Goal: Task Accomplishment & Management: Manage account settings

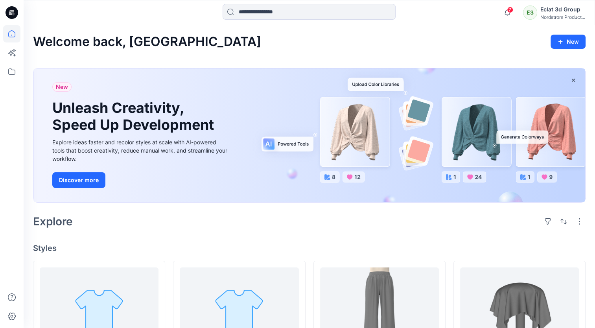
scroll to position [79, 0]
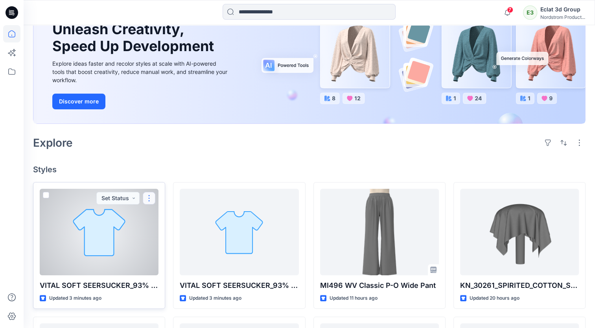
click at [149, 199] on button "button" at bounding box center [149, 198] width 13 height 13
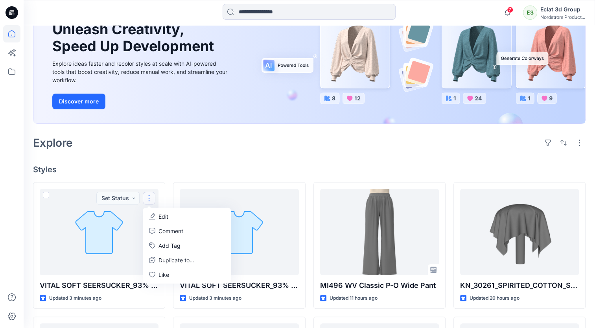
click at [296, 132] on div "New Unleash Creativity, Speed Up Development Explore ideas faster and recolor s…" at bounding box center [309, 58] width 553 height 150
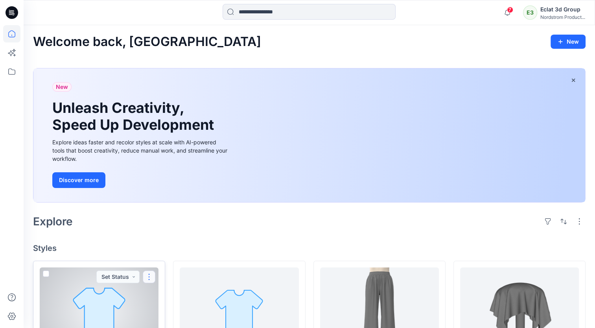
click at [150, 278] on button "button" at bounding box center [149, 277] width 13 height 13
click at [170, 196] on button "Edit" at bounding box center [186, 200] width 85 height 15
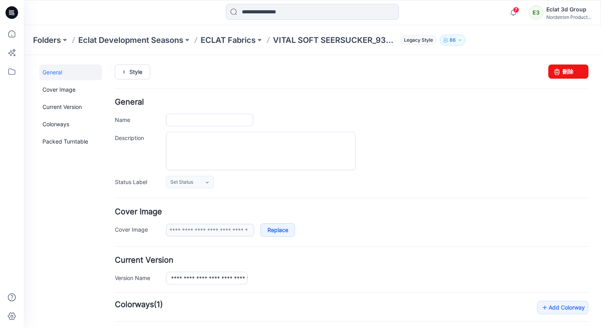
type input "**********"
click at [567, 72] on link "刪除" at bounding box center [569, 72] width 40 height 14
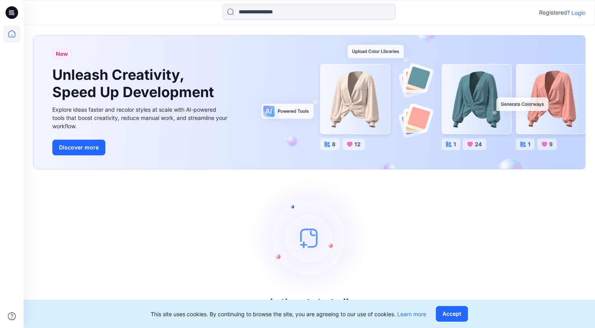
scroll to position [7, 0]
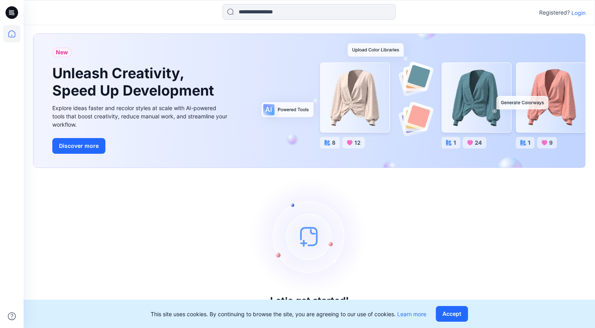
click at [580, 15] on p "Login" at bounding box center [579, 13] width 14 height 8
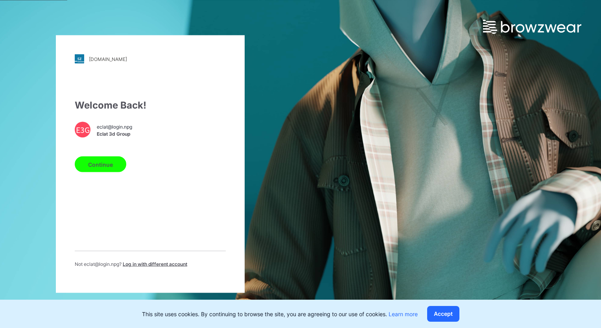
click at [109, 171] on button "Continue" at bounding box center [101, 165] width 52 height 16
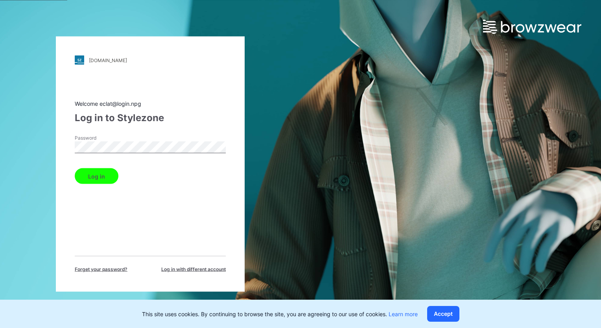
click at [100, 176] on button "Log in" at bounding box center [97, 176] width 44 height 16
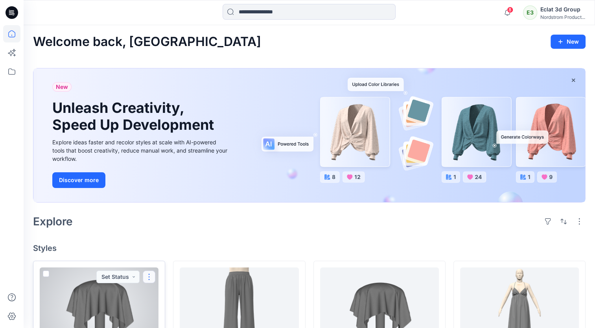
click at [145, 273] on button "button" at bounding box center [149, 277] width 13 height 13
click at [176, 200] on button "Edit" at bounding box center [186, 200] width 85 height 15
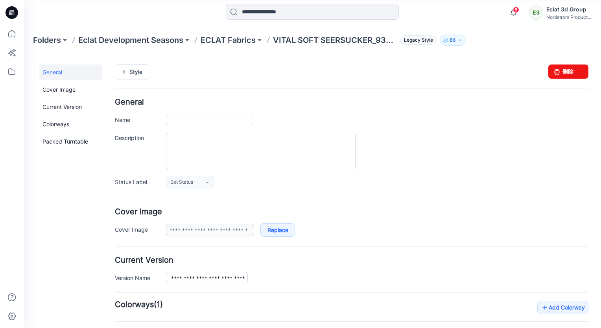
type input "**********"
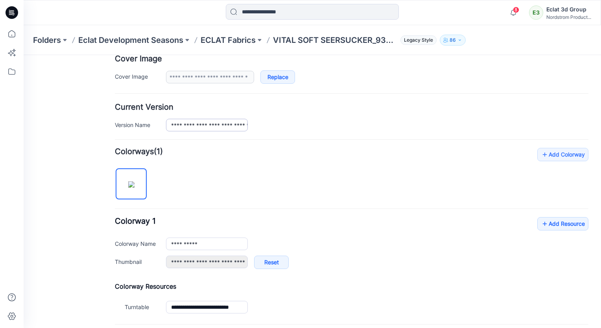
scroll to position [157, 0]
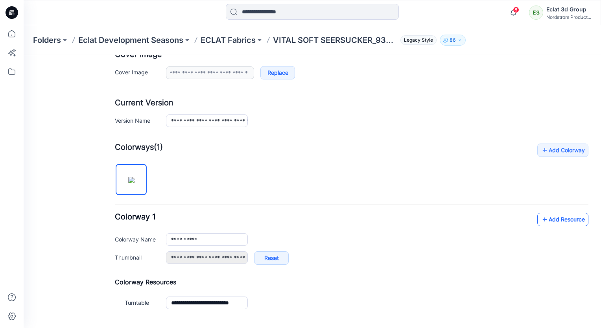
click at [552, 217] on link "Add Resource" at bounding box center [562, 219] width 51 height 13
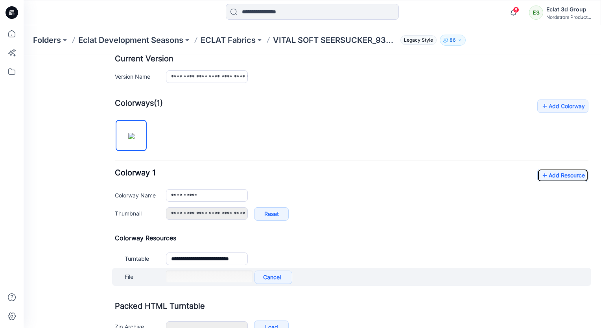
scroll to position [236, 0]
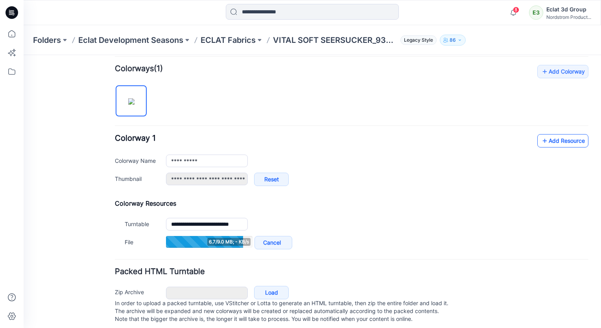
click at [549, 139] on link "Add Resource" at bounding box center [562, 140] width 51 height 13
click at [556, 140] on link "Add Resource" at bounding box center [562, 140] width 51 height 13
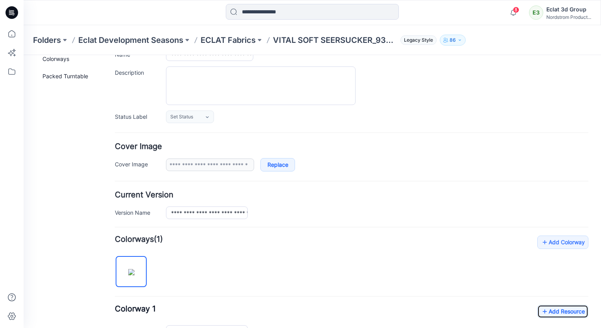
scroll to position [0, 0]
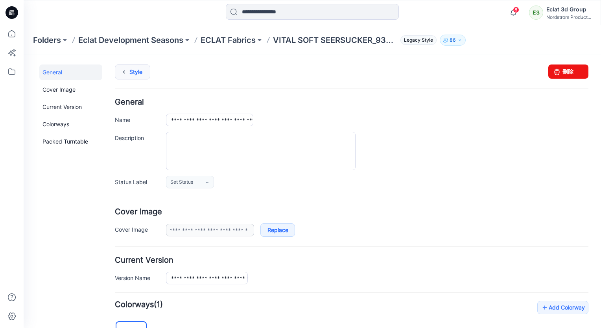
drag, startPoint x: 123, startPoint y: 75, endPoint x: 118, endPoint y: 91, distance: 16.5
click at [123, 75] on icon at bounding box center [123, 72] width 11 height 14
